Goal: Find specific page/section: Find specific page/section

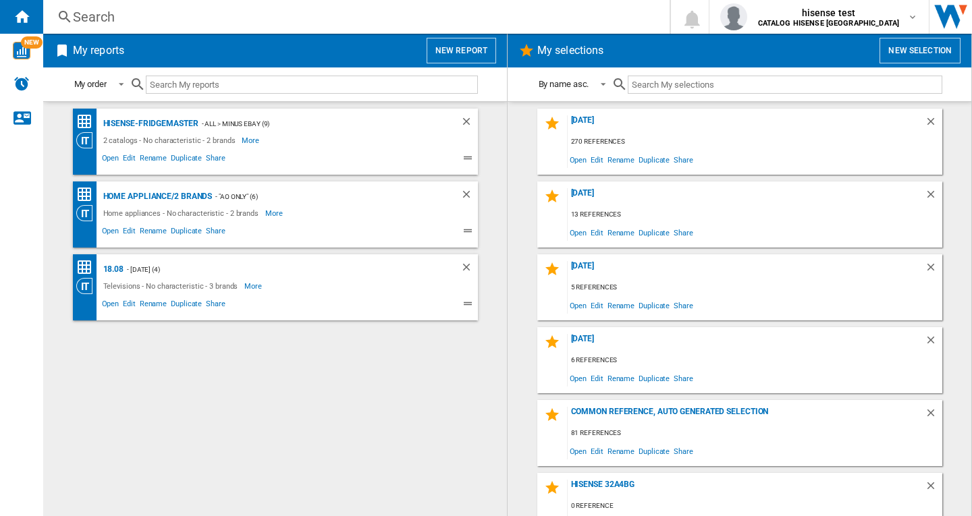
click at [478, 53] on button "New report" at bounding box center [462, 51] width 70 height 26
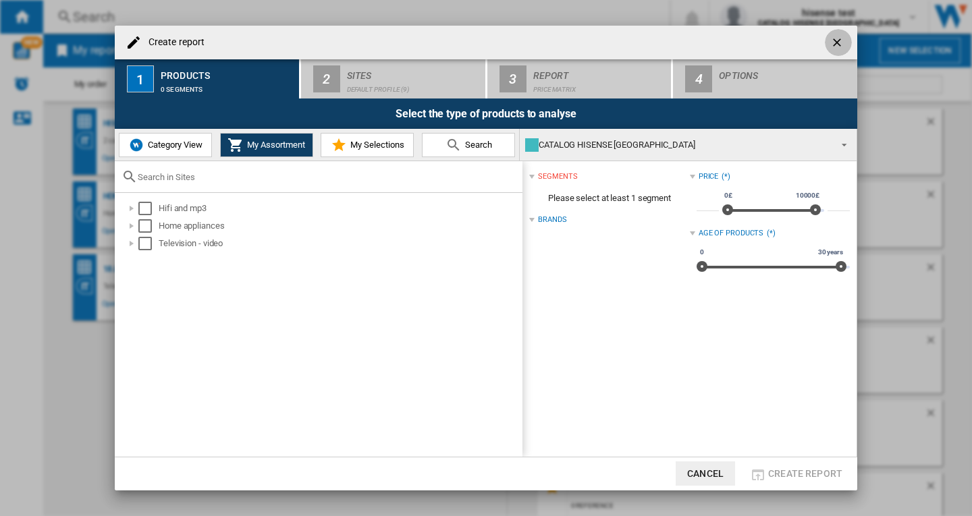
click at [838, 43] on ng-md-icon "getI18NText('BUTTONS.CLOSE_DIALOG')" at bounding box center [838, 44] width 16 height 16
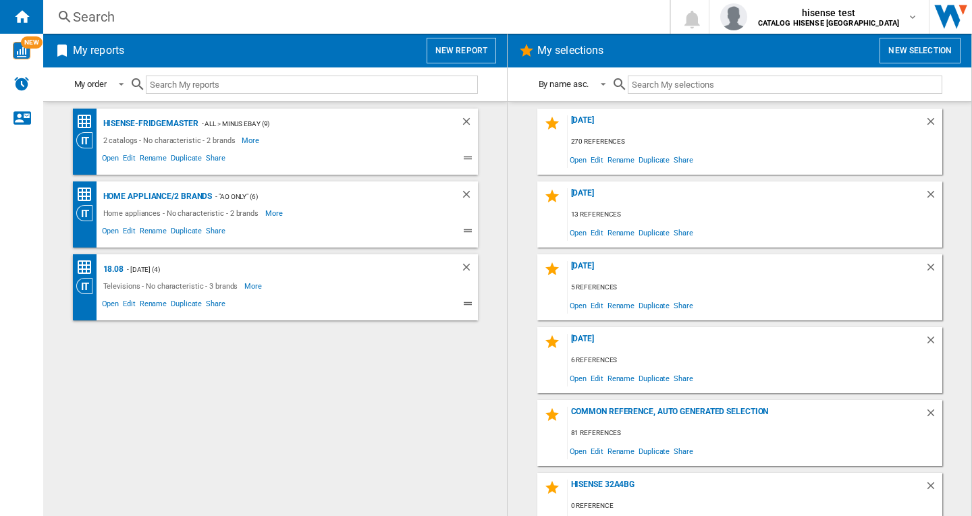
click at [142, 23] on div "Search" at bounding box center [354, 16] width 562 height 19
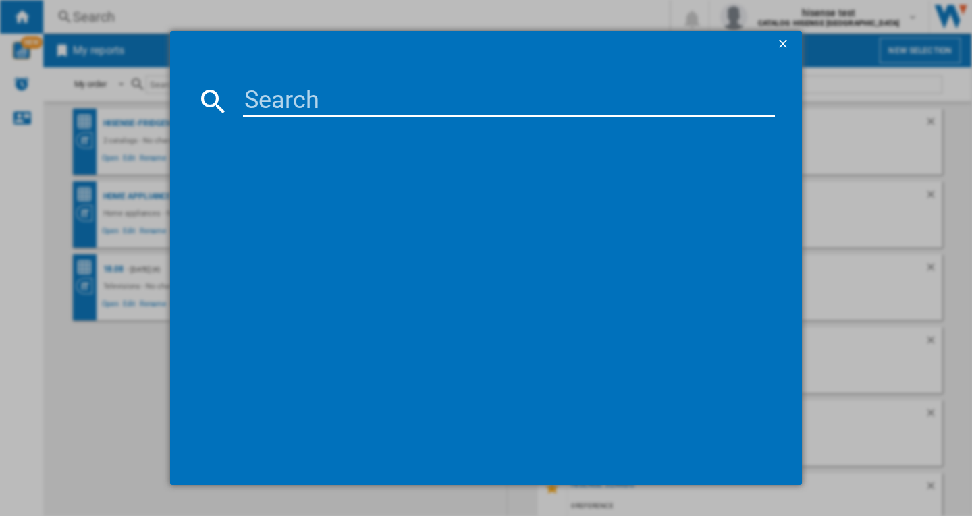
click at [265, 92] on input at bounding box center [509, 101] width 532 height 32
paste input "HISENSE 65E7QTUK BLACK 65""
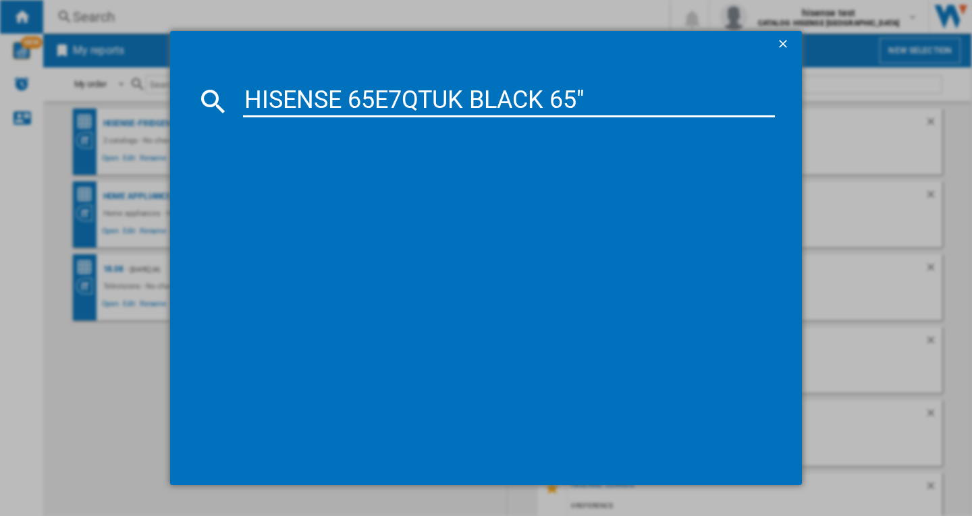
type input "HISENSE 65E7QTUK BLACK 65""
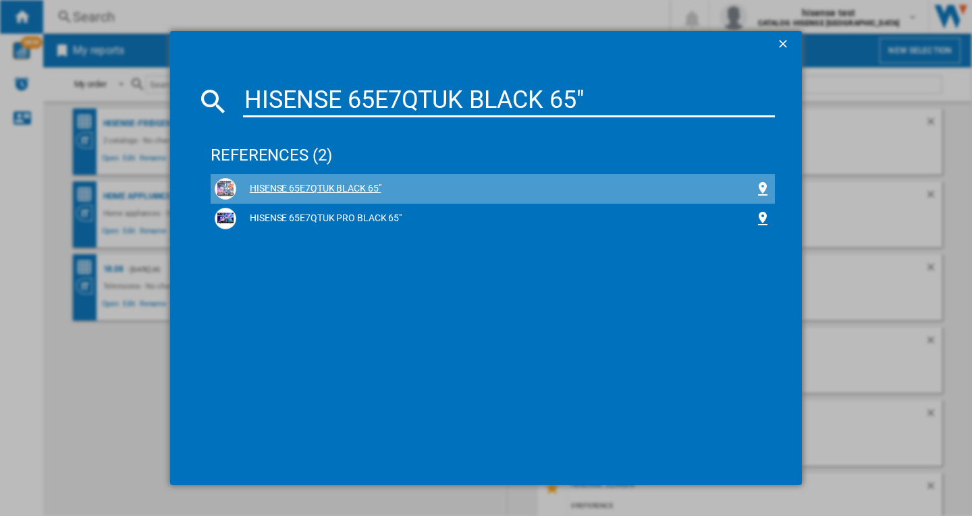
click at [379, 186] on div "HISENSE 65E7QTUK BLACK 65"" at bounding box center [495, 189] width 519 height 14
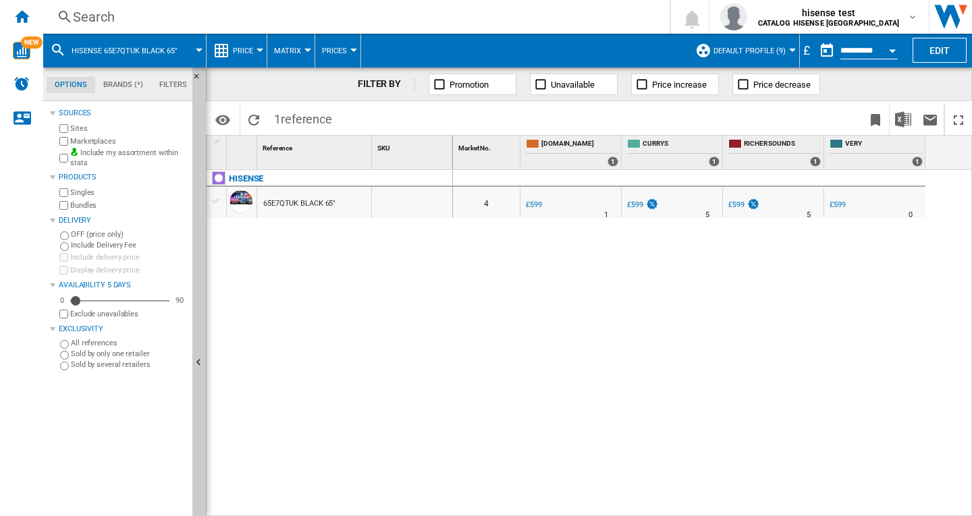
click at [102, 20] on div "Search" at bounding box center [354, 16] width 562 height 19
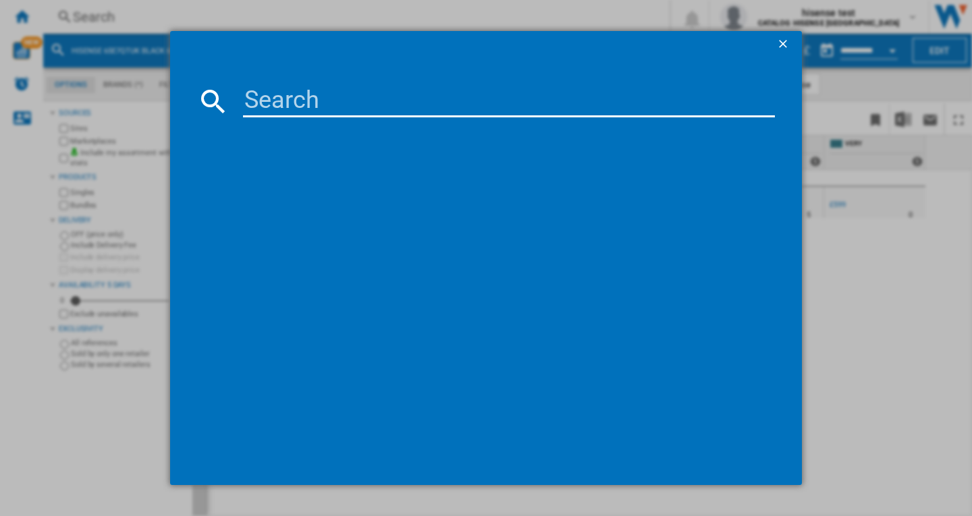
type input "HISENSE 65E7QTUK BLACK 65""
